Goal: Information Seeking & Learning: Understand process/instructions

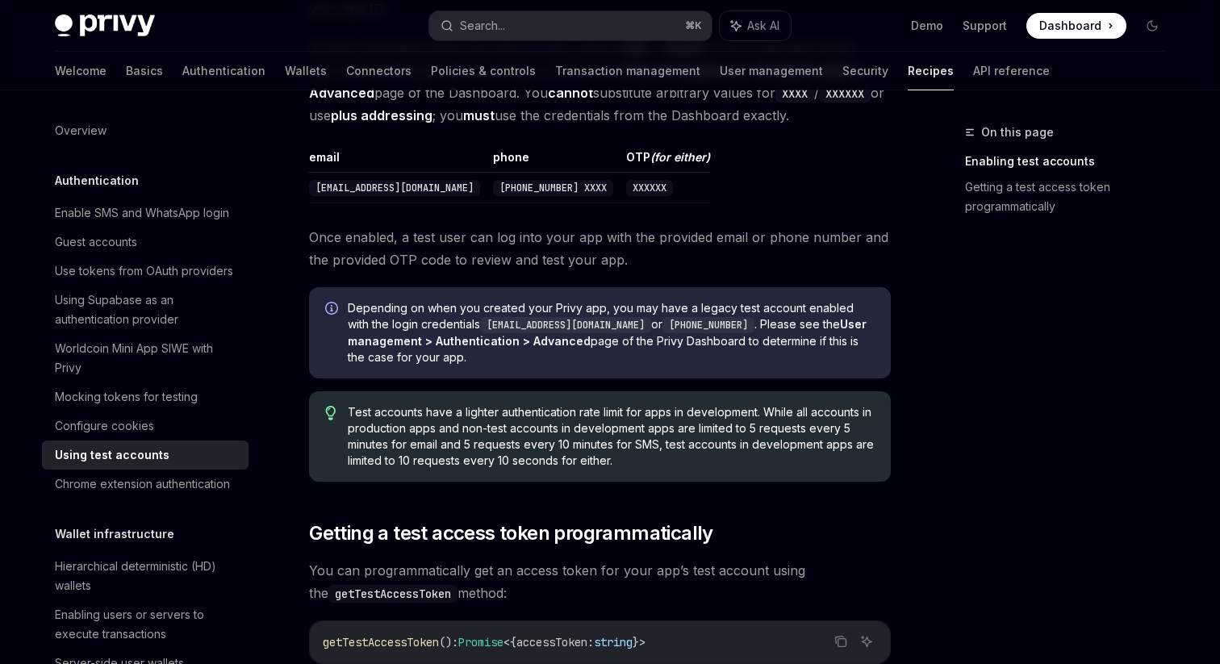
scroll to position [613, 0]
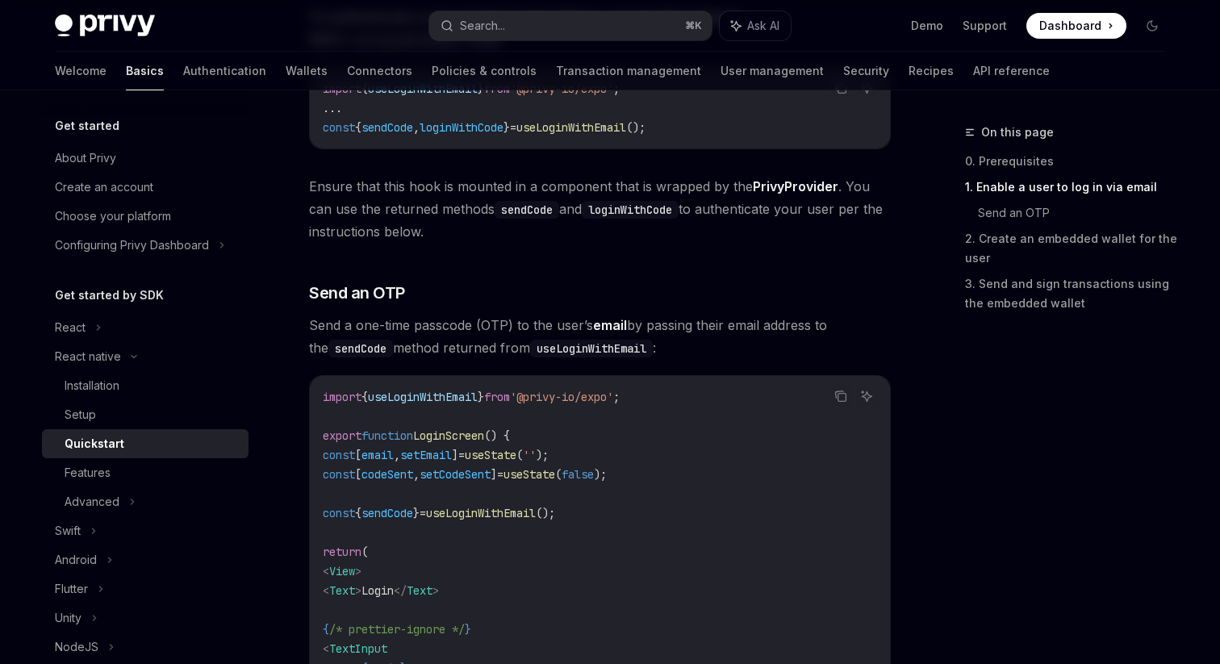
scroll to position [524, 0]
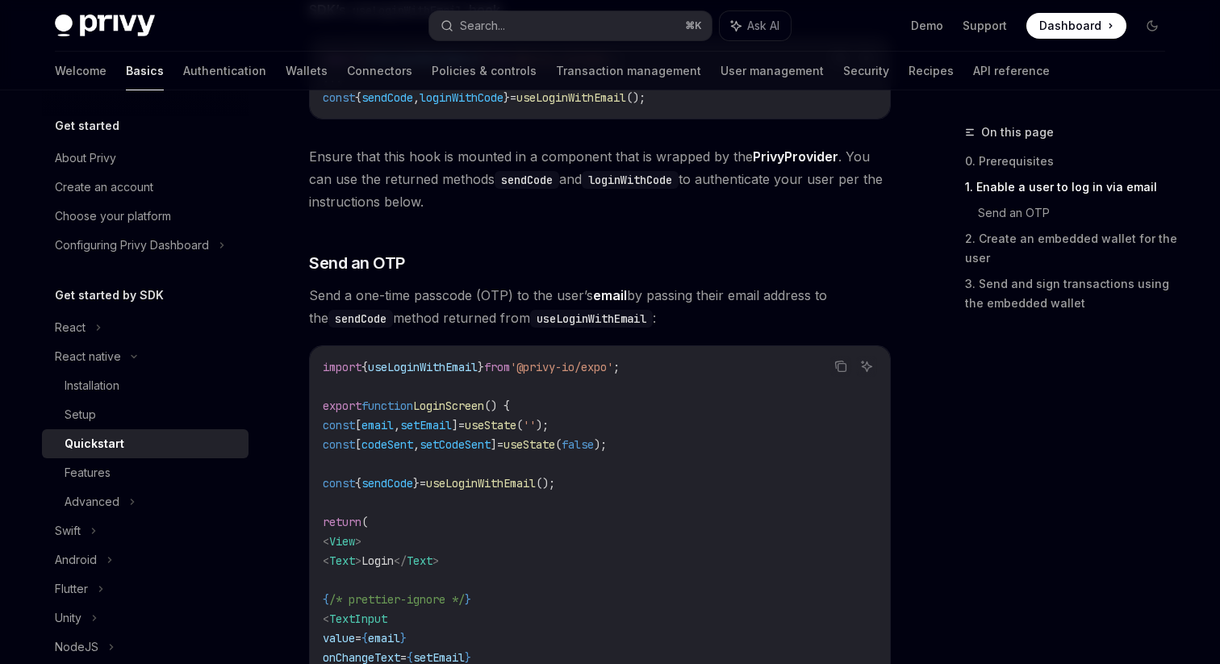
click at [653, 182] on code "loginWithCode" at bounding box center [630, 180] width 97 height 18
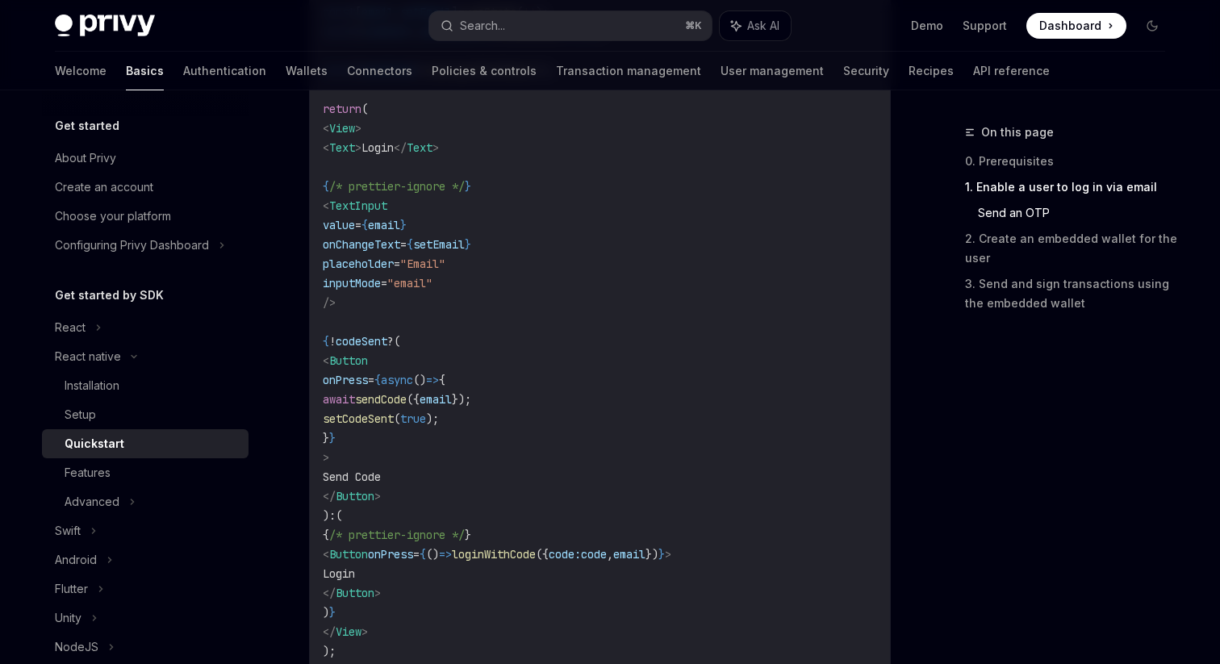
scroll to position [961, 0]
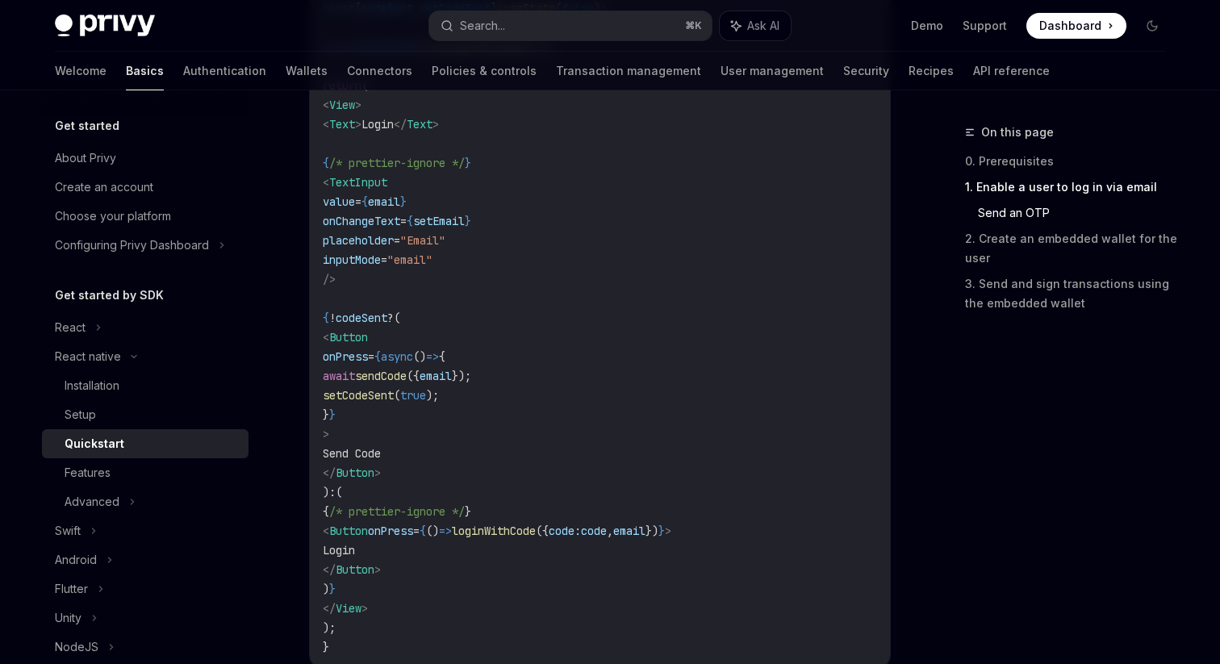
click at [536, 532] on span "loginWithCode" at bounding box center [494, 531] width 84 height 15
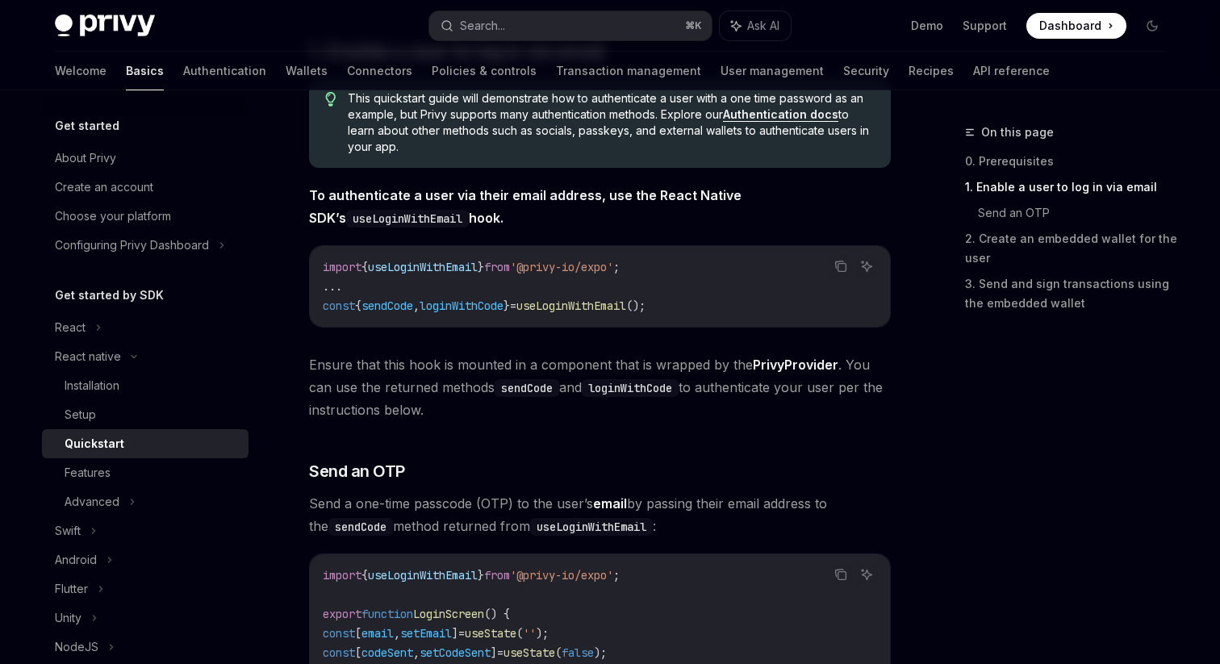
scroll to position [289, 0]
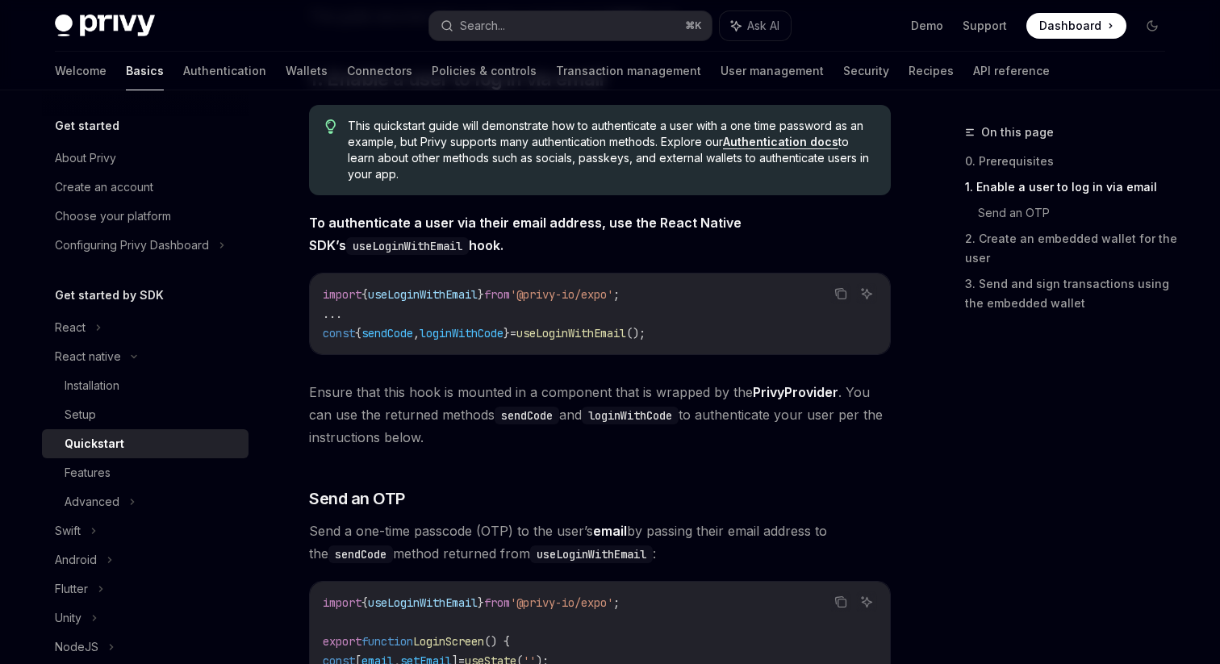
click at [626, 332] on span "useLoginWithEmail" at bounding box center [571, 333] width 110 height 15
copy span "useLoginWithEmail"
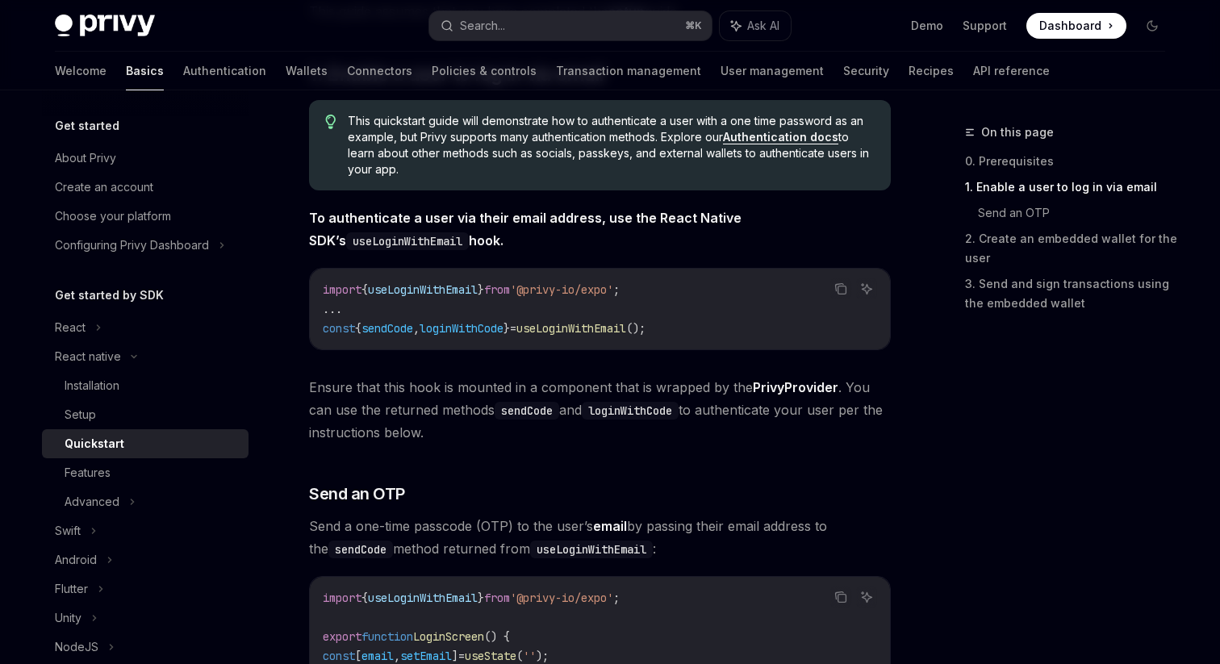
scroll to position [311, 0]
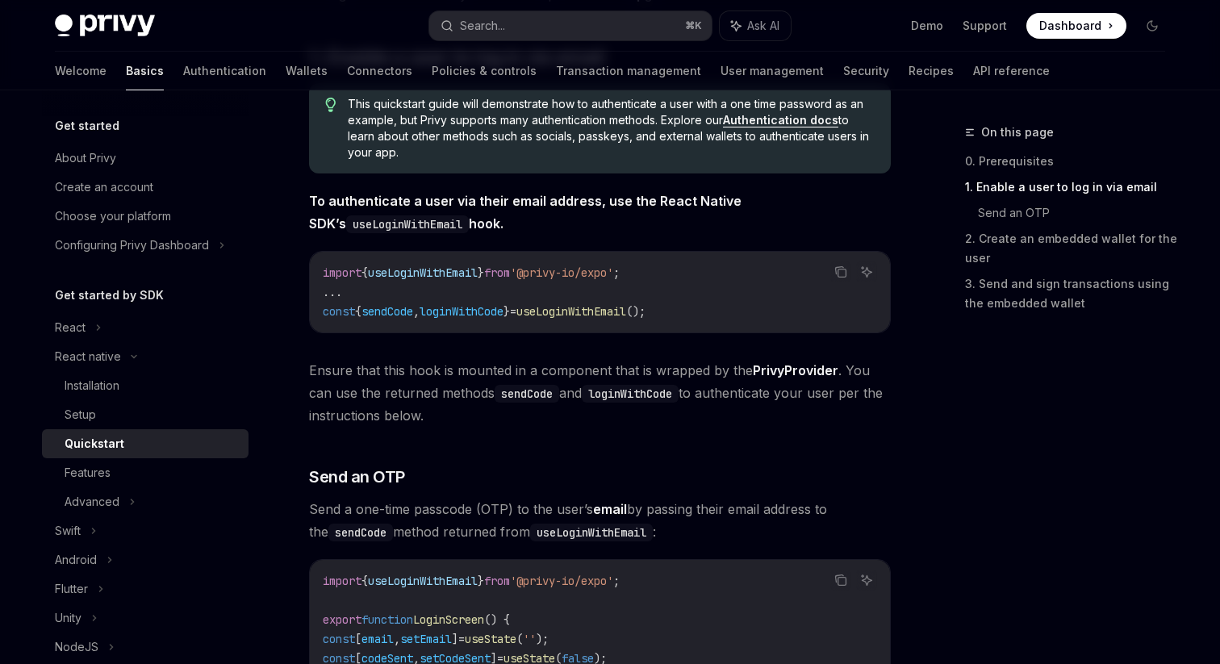
click at [485, 311] on span "loginWithCode" at bounding box center [461, 311] width 84 height 15
click at [578, 311] on span "useLoginWithEmail" at bounding box center [571, 311] width 110 height 15
click at [503, 316] on span "loginWithCode" at bounding box center [461, 311] width 84 height 15
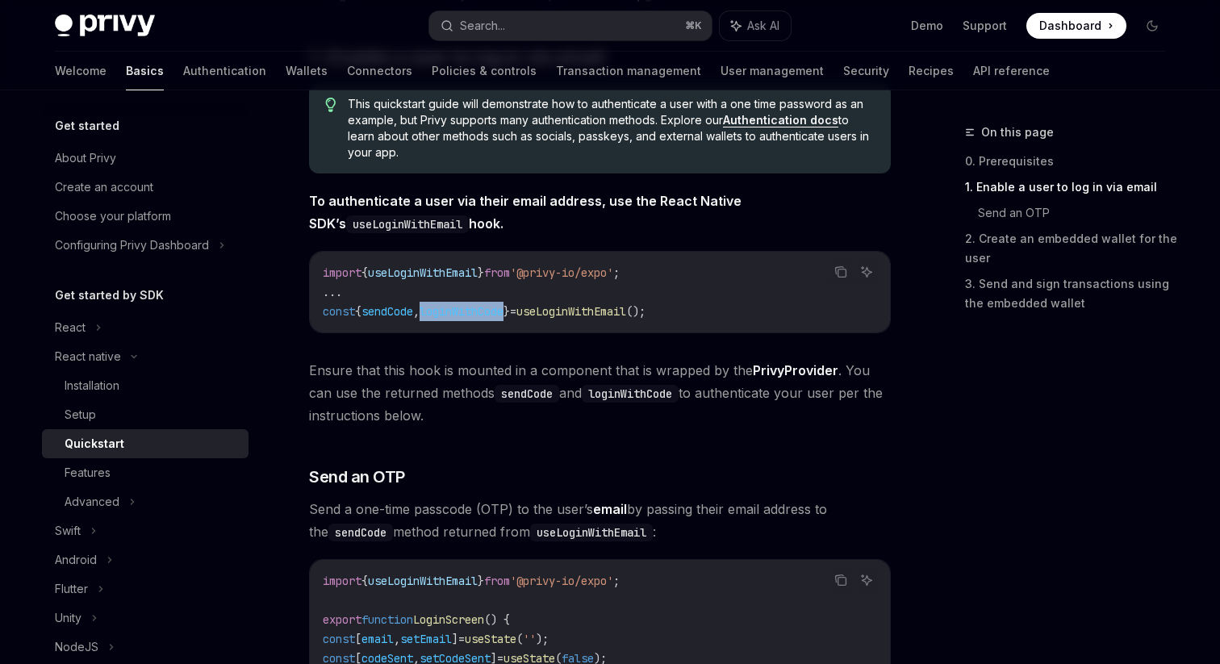
click at [503, 316] on span "loginWithCode" at bounding box center [461, 311] width 84 height 15
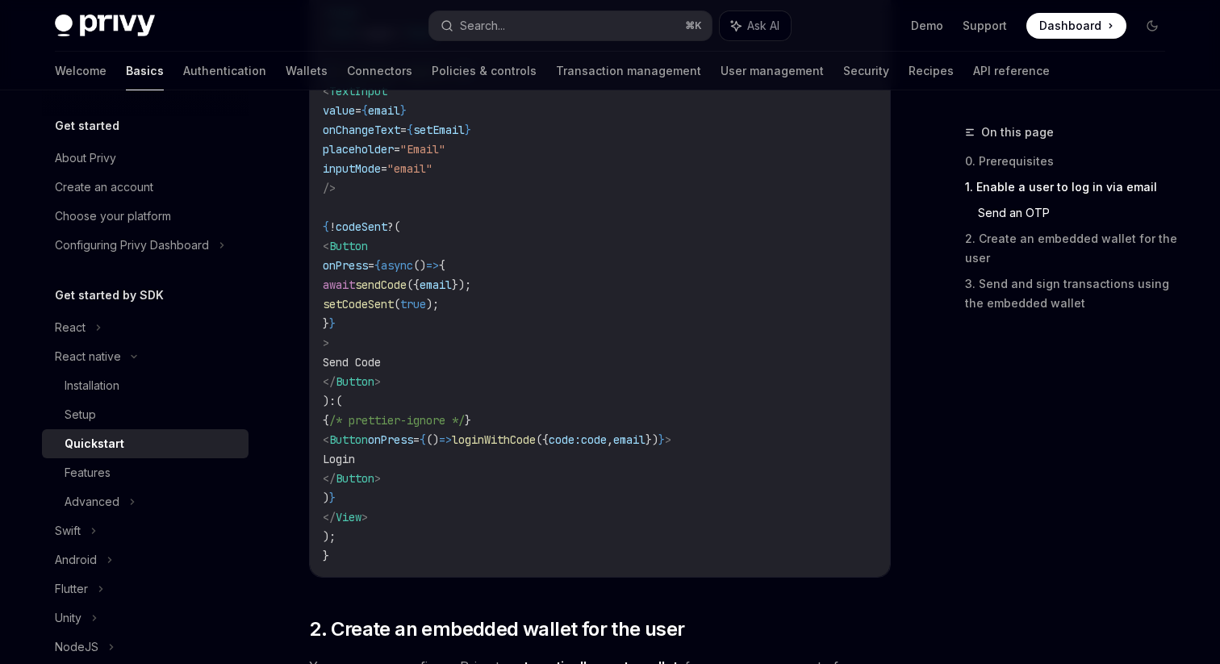
scroll to position [1054, 0]
click at [536, 444] on span "loginWithCode" at bounding box center [494, 438] width 84 height 15
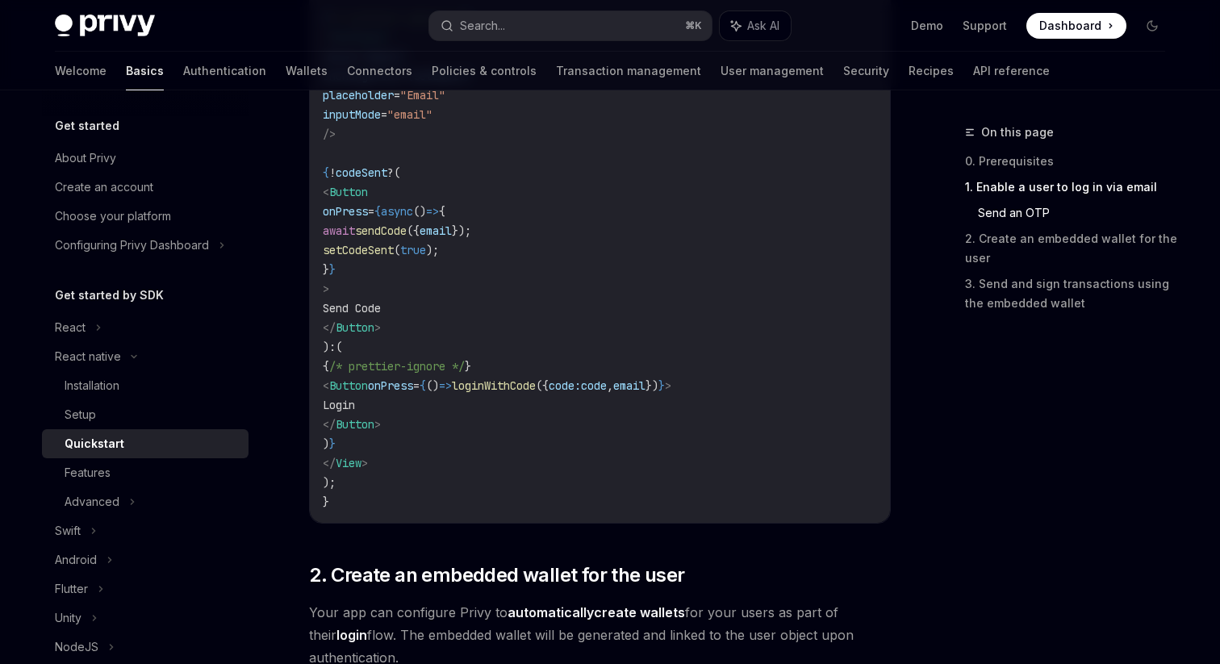
scroll to position [1184, 0]
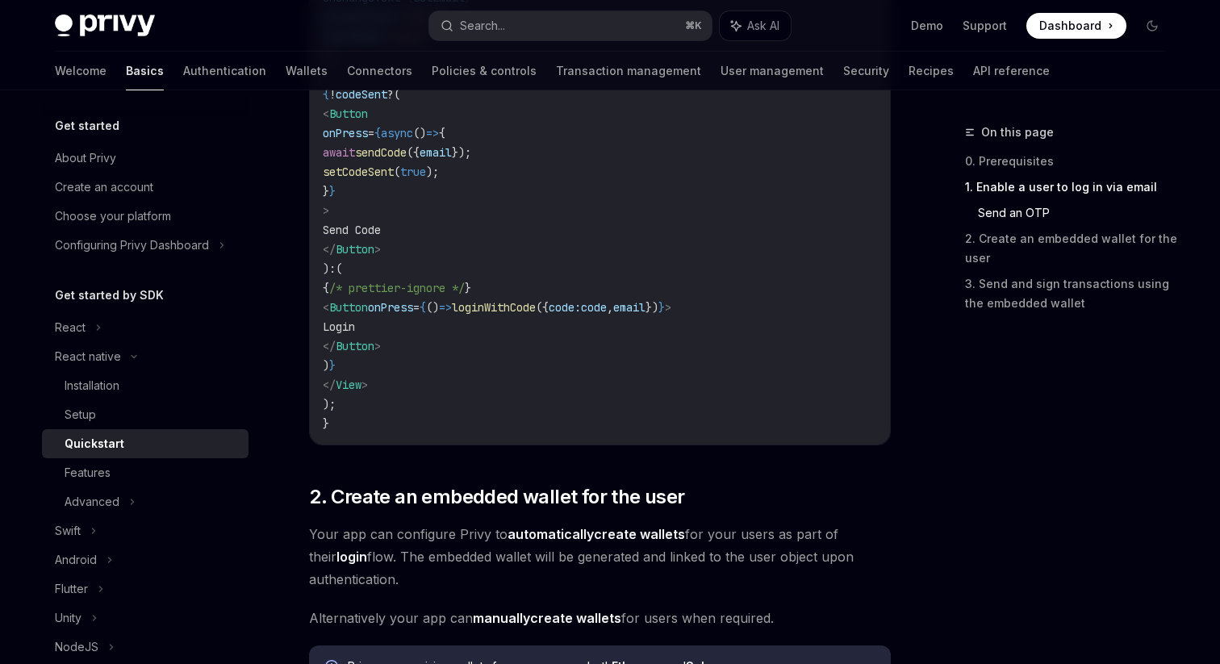
drag, startPoint x: 359, startPoint y: 288, endPoint x: 490, endPoint y: 359, distance: 148.7
click at [490, 359] on code "import { useLoginWithEmail } from '@privy-io/expo' ; export function LoginScree…" at bounding box center [600, 65] width 554 height 736
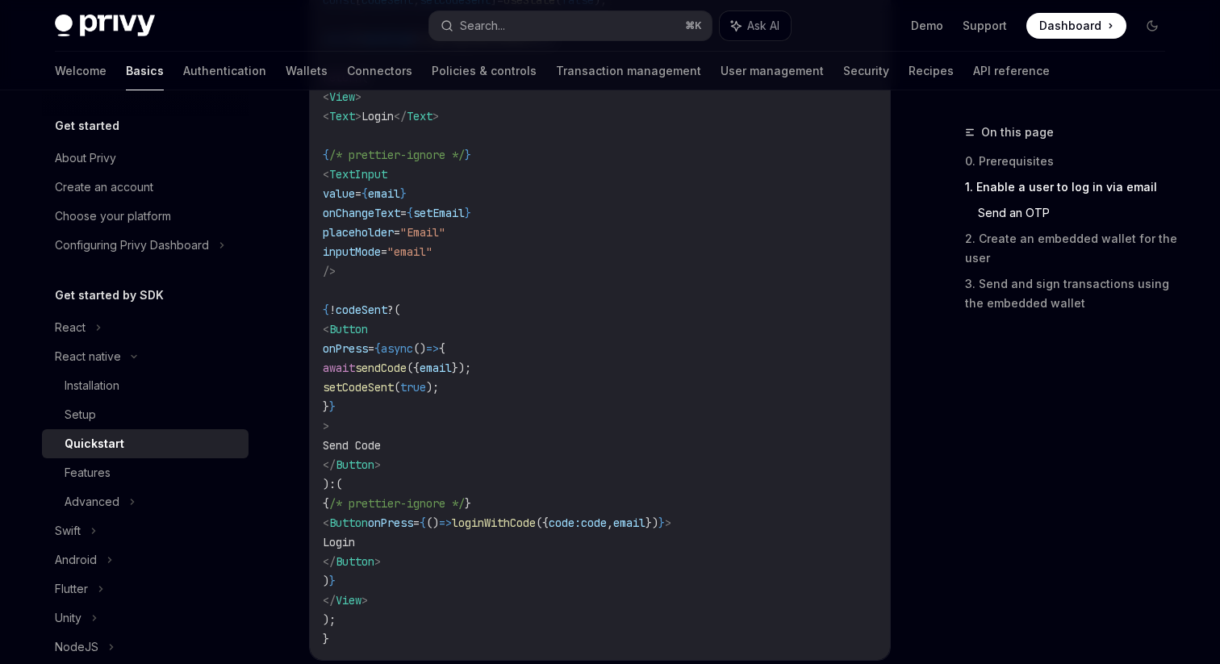
scroll to position [1000, 0]
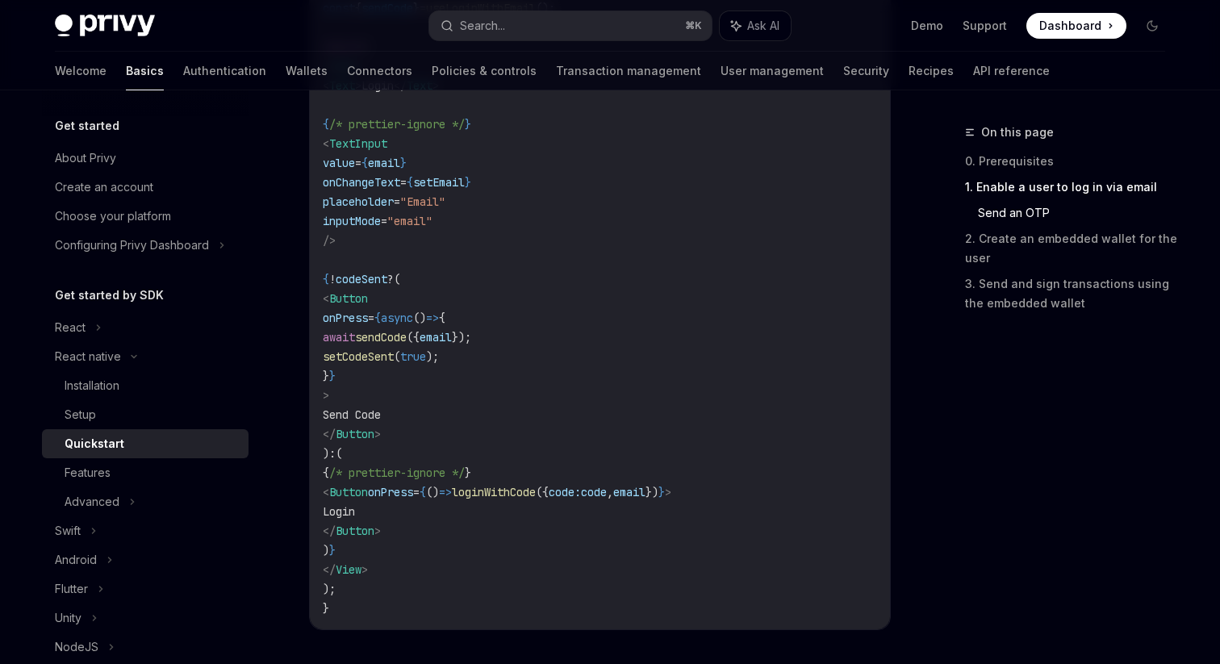
click at [624, 380] on code "import { useLoginWithEmail } from '@privy-io/expo' ; export function LoginScree…" at bounding box center [600, 250] width 554 height 736
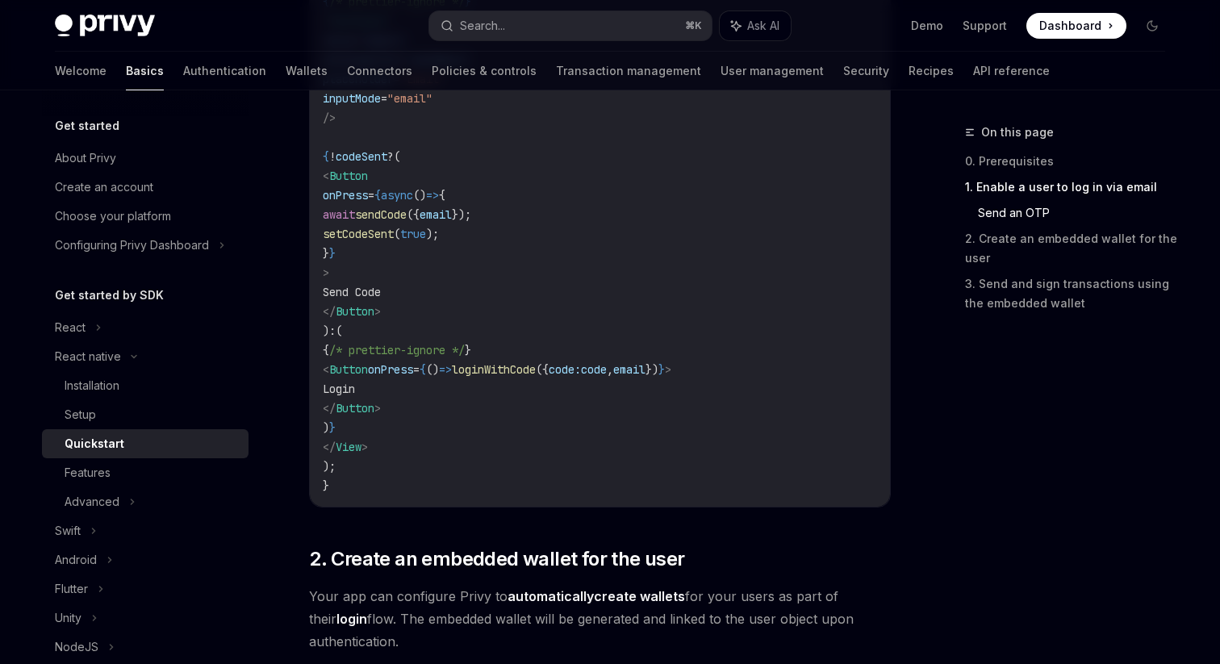
scroll to position [1119, 0]
